Goal: Information Seeking & Learning: Learn about a topic

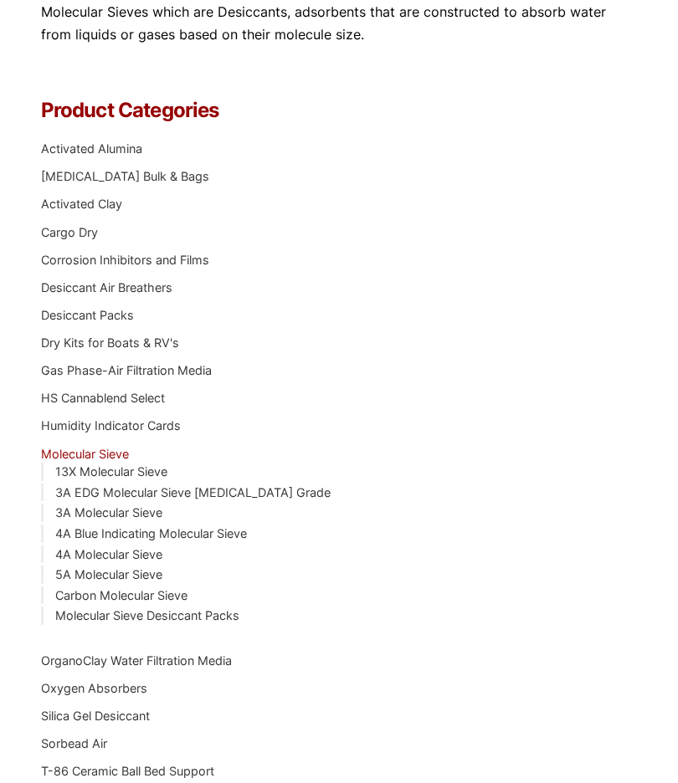
scroll to position [1668, 0]
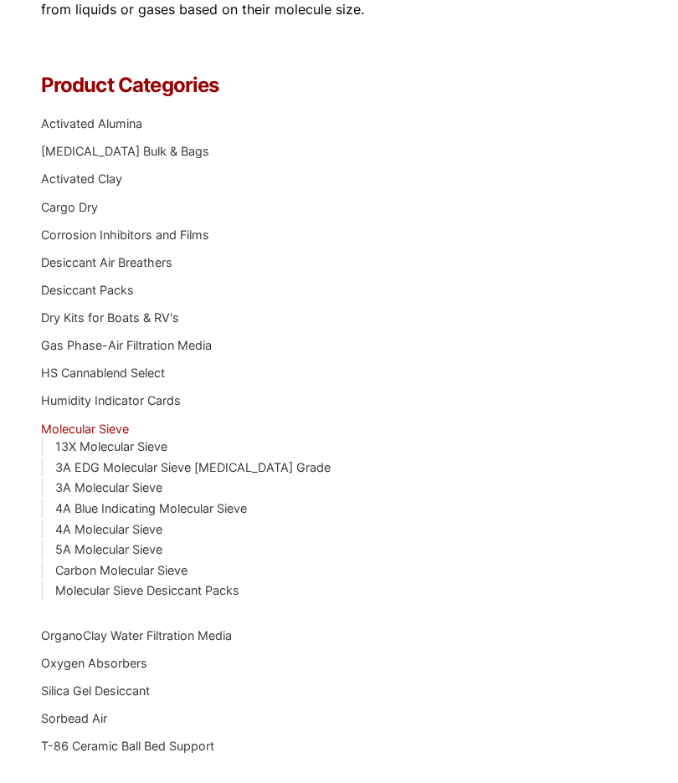
click at [89, 284] on link "Desiccant Packs" at bounding box center [87, 290] width 93 height 14
click at [77, 284] on link "Desiccant Packs" at bounding box center [87, 290] width 93 height 14
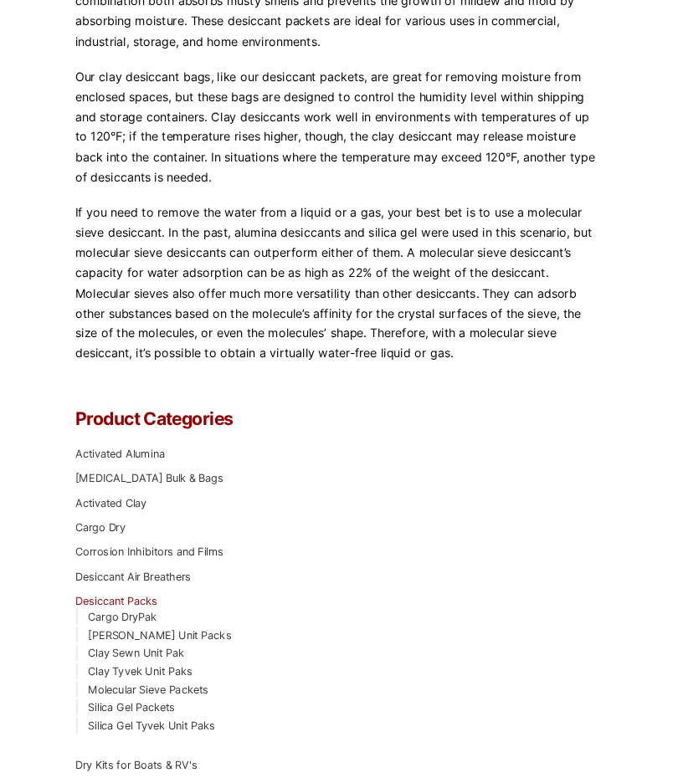
scroll to position [2117, 0]
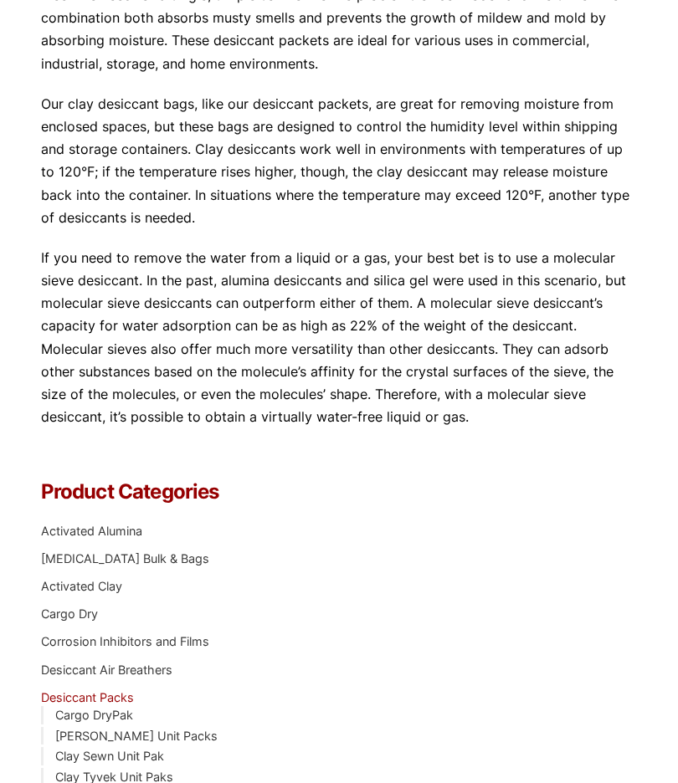
click at [177, 552] on link "[MEDICAL_DATA] Bulk & Bags" at bounding box center [125, 559] width 168 height 14
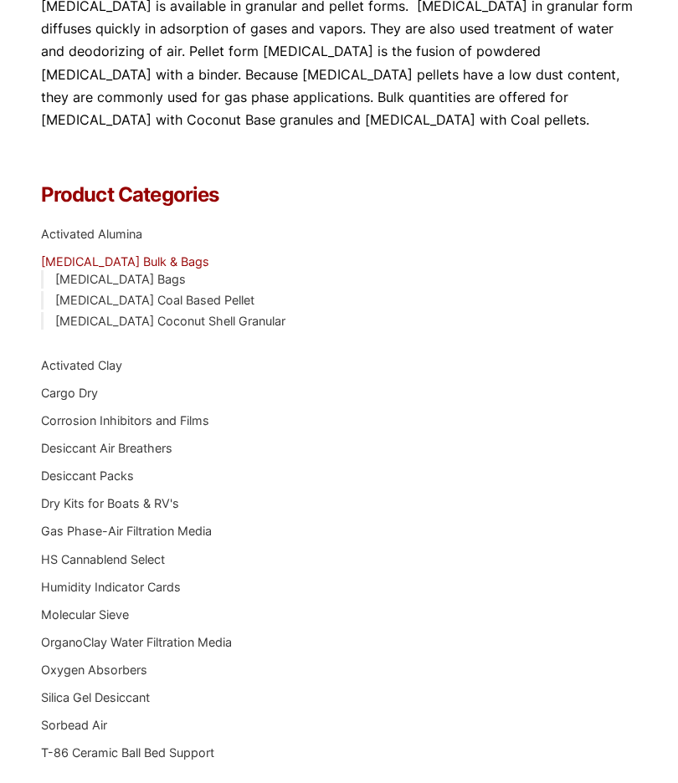
scroll to position [1275, 0]
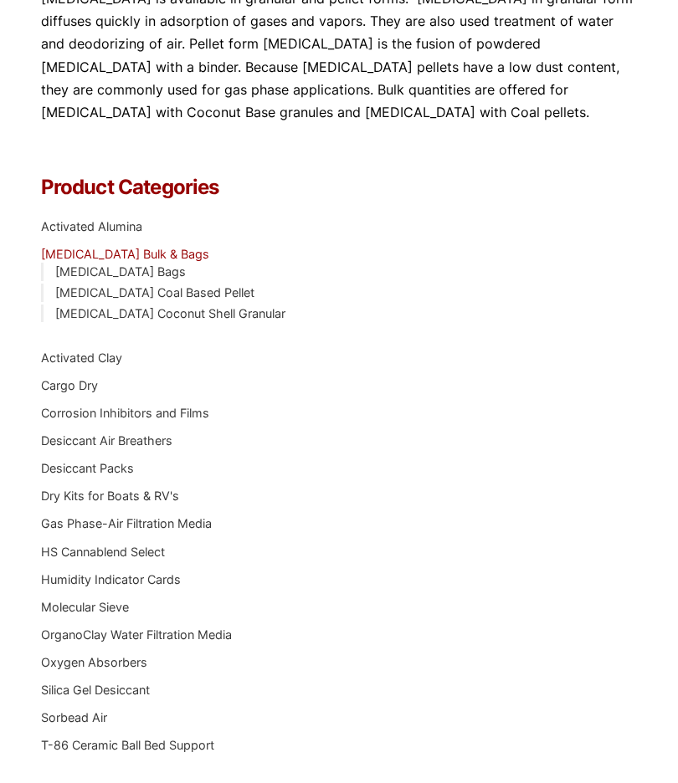
click at [116, 463] on link "Desiccant Packs" at bounding box center [87, 468] width 93 height 14
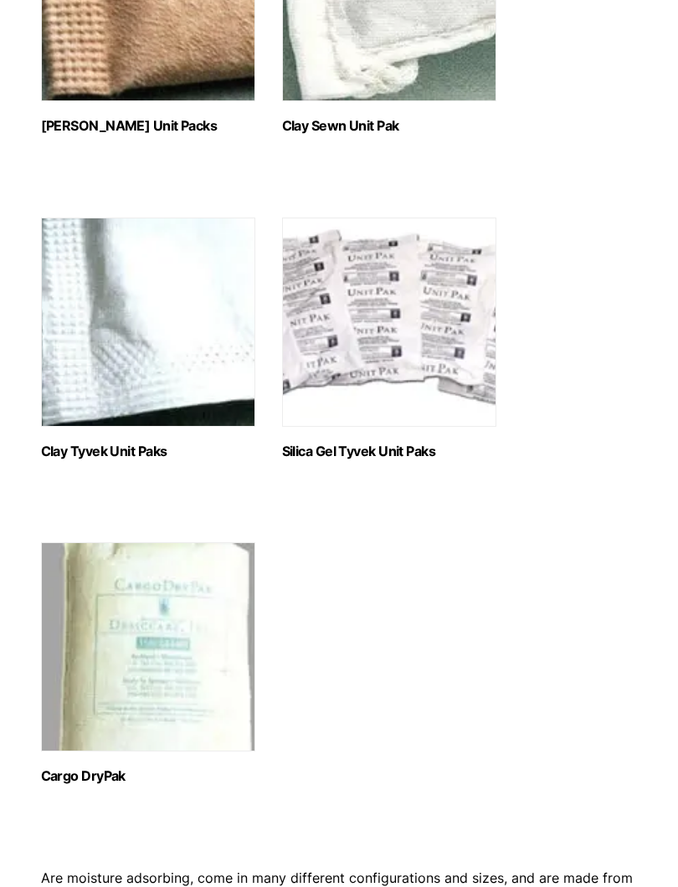
scroll to position [722, 0]
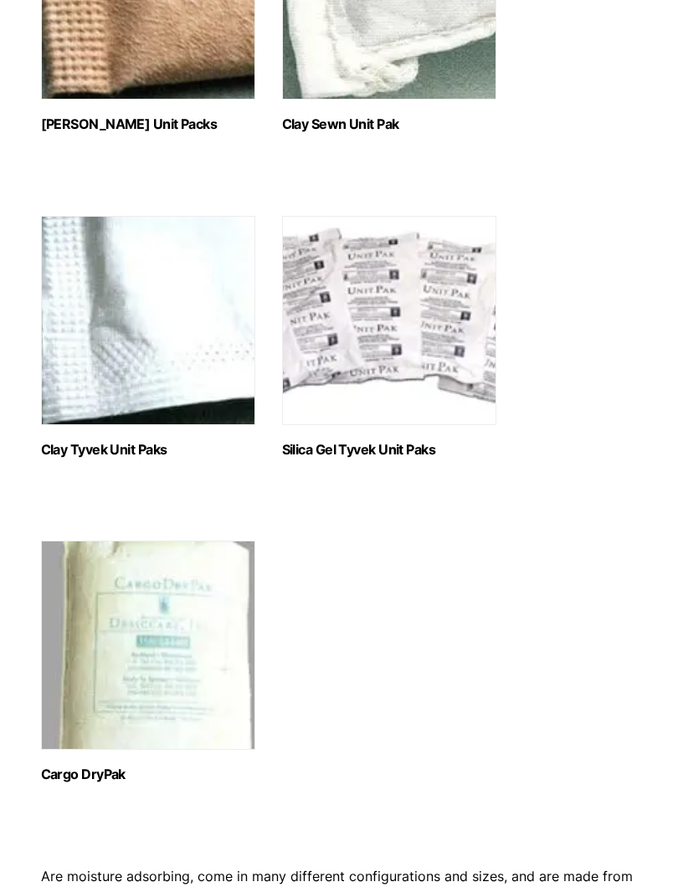
click at [165, 711] on img "Visit product category Cargo DryPak" at bounding box center [148, 646] width 214 height 209
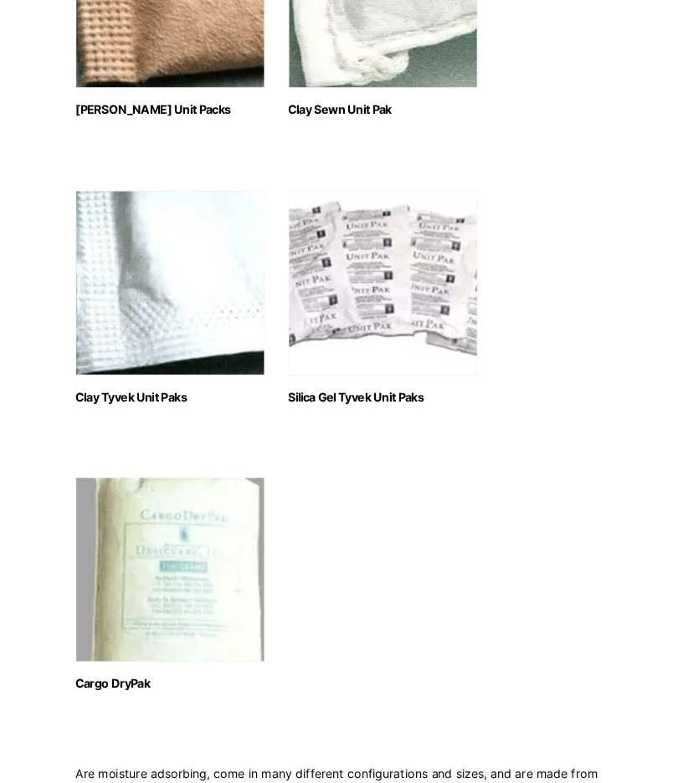
scroll to position [779, 0]
